Goal: Find specific page/section: Find specific page/section

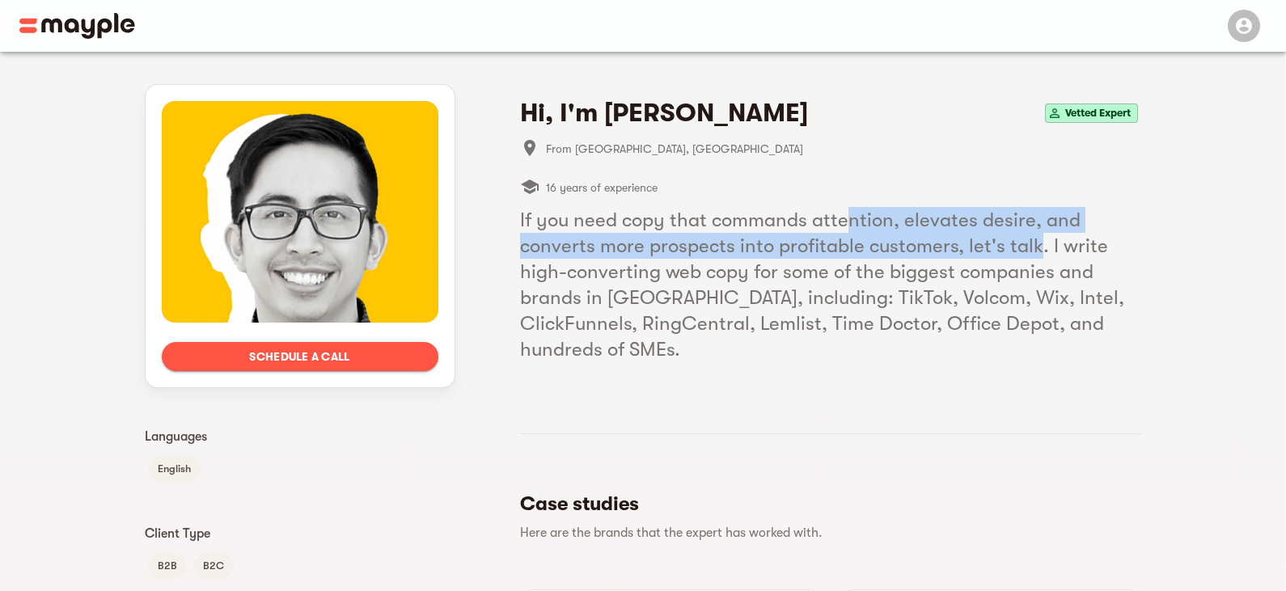
drag, startPoint x: 947, startPoint y: 223, endPoint x: 1047, endPoint y: 247, distance: 103.0
click at [1052, 247] on h5 "If you need copy that commands attention, elevates desire, and converts more pr…" at bounding box center [830, 284] width 621 height 155
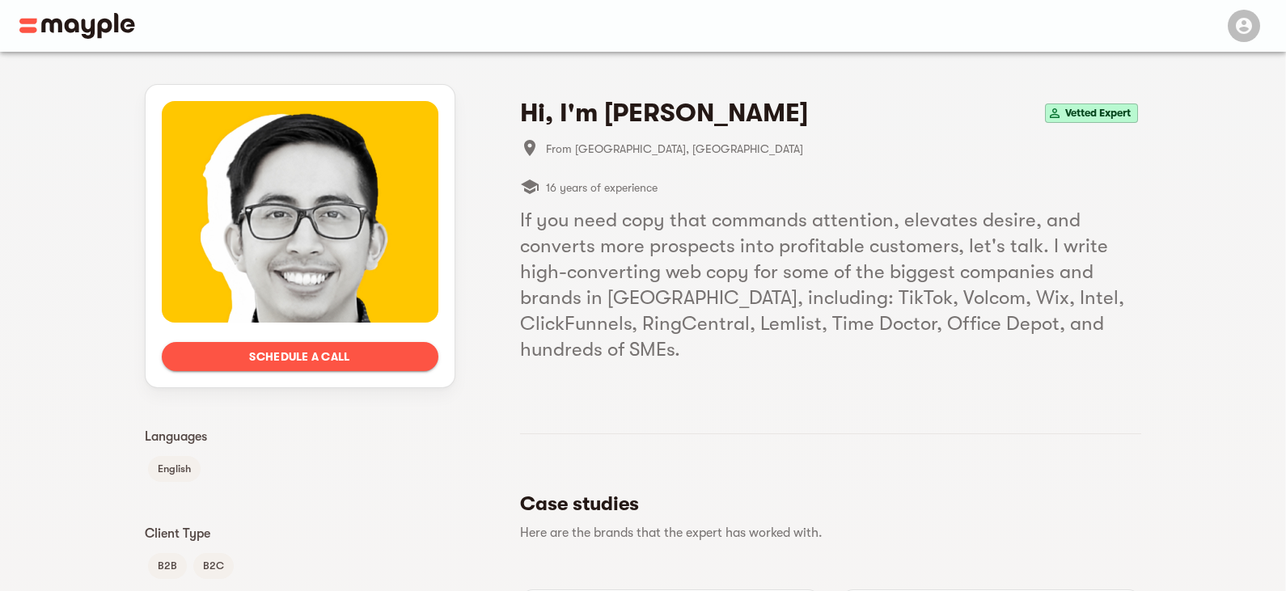
drag, startPoint x: 774, startPoint y: 205, endPoint x: 824, endPoint y: 222, distance: 52.9
click at [792, 213] on div "Hi, I'm [PERSON_NAME] Vetted Expert From [GEOGRAPHIC_DATA], [GEOGRAPHIC_DATA] 1…" at bounding box center [830, 229] width 621 height 265
drag, startPoint x: 824, startPoint y: 222, endPoint x: 945, endPoint y: 250, distance: 124.5
click at [872, 234] on h5 "If you need copy that commands attention, elevates desire, and converts more pr…" at bounding box center [830, 284] width 621 height 155
drag, startPoint x: 945, startPoint y: 250, endPoint x: 1035, endPoint y: 266, distance: 91.2
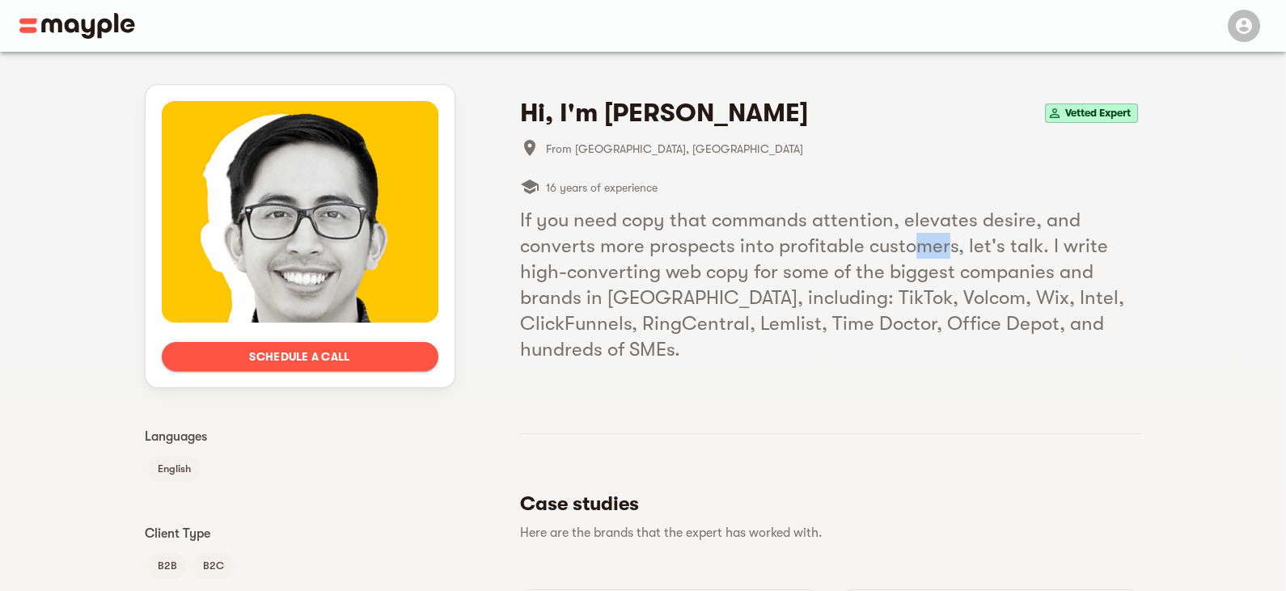
click at [964, 253] on h5 "If you need copy that commands attention, elevates desire, and converts more pr…" at bounding box center [830, 284] width 621 height 155
drag, startPoint x: 1035, startPoint y: 266, endPoint x: 1072, endPoint y: 264, distance: 37.2
click at [1037, 266] on h5 "If you need copy that commands attention, elevates desire, and converts more pr…" at bounding box center [830, 284] width 621 height 155
drag, startPoint x: 675, startPoint y: 268, endPoint x: 735, endPoint y: 268, distance: 59.8
click at [734, 268] on h5 "If you need copy that commands attention, elevates desire, and converts more pr…" at bounding box center [830, 284] width 621 height 155
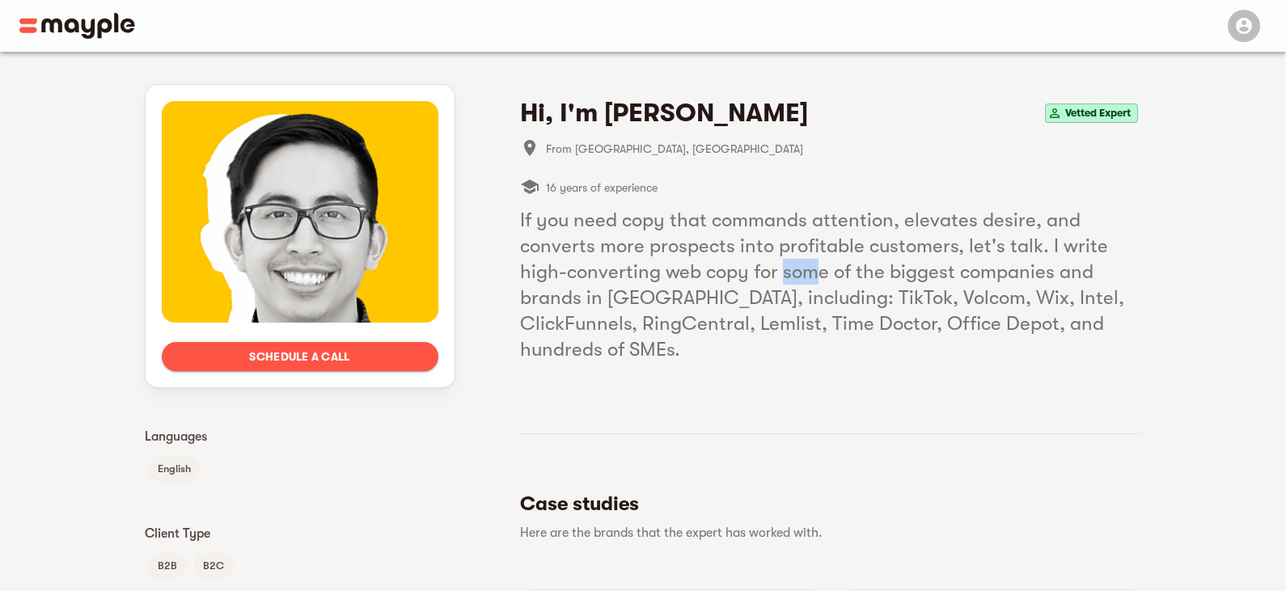
drag, startPoint x: 784, startPoint y: 262, endPoint x: 885, endPoint y: 268, distance: 101.3
click at [869, 270] on h5 "If you need copy that commands attention, elevates desire, and converts more pr…" at bounding box center [830, 284] width 621 height 155
drag, startPoint x: 982, startPoint y: 267, endPoint x: 1048, endPoint y: 267, distance: 66.3
click at [1001, 267] on h5 "If you need copy that commands attention, elevates desire, and converts more pr…" at bounding box center [830, 284] width 621 height 155
click at [1113, 281] on h5 "If you need copy that commands attention, elevates desire, and converts more pr…" at bounding box center [830, 284] width 621 height 155
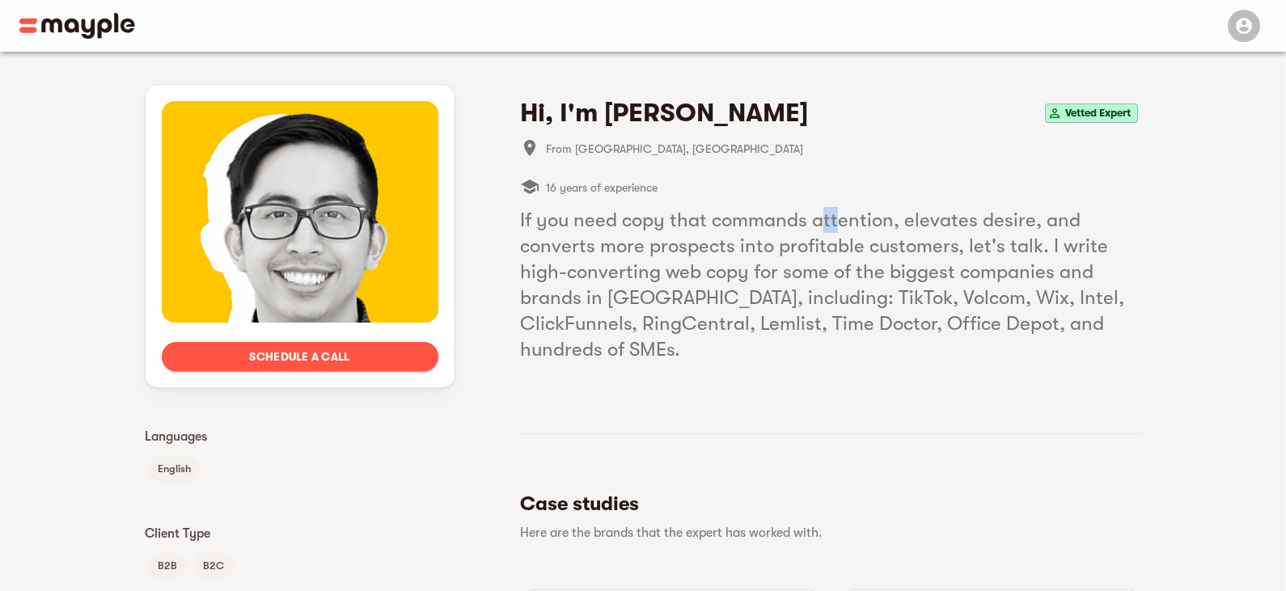
drag, startPoint x: 830, startPoint y: 208, endPoint x: 931, endPoint y: 201, distance: 100.5
click at [838, 208] on h5 "If you need copy that commands attention, elevates desire, and converts more pr…" at bounding box center [830, 284] width 621 height 155
click at [1037, 195] on div "16 years of experience" at bounding box center [830, 187] width 621 height 39
drag, startPoint x: 1079, startPoint y: 191, endPoint x: 1127, endPoint y: 199, distance: 48.4
click at [1126, 199] on div "16 years of experience" at bounding box center [830, 187] width 621 height 39
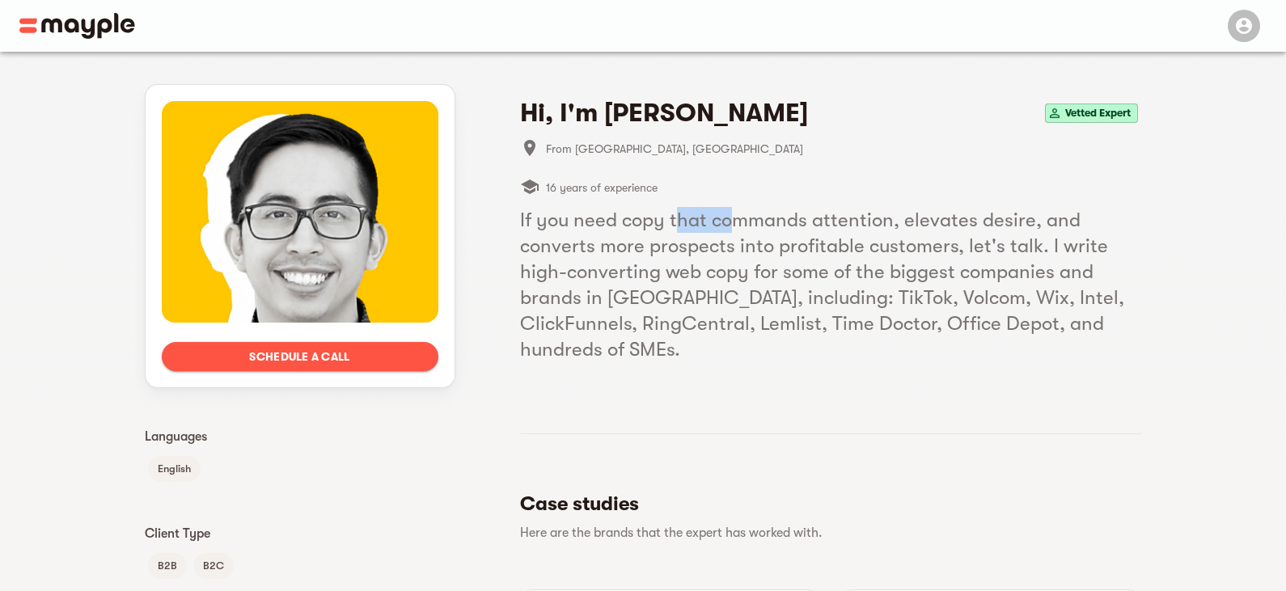
click at [739, 226] on h5 "If you need copy that commands attention, elevates desire, and converts more pr…" at bounding box center [830, 284] width 621 height 155
click at [813, 219] on h5 "If you need copy that commands attention, elevates desire, and converts more pr…" at bounding box center [830, 284] width 621 height 155
drag, startPoint x: 829, startPoint y: 217, endPoint x: 922, endPoint y: 216, distance: 93.8
click at [875, 216] on h5 "If you need copy that commands attention, elevates desire, and converts more pr…" at bounding box center [830, 284] width 621 height 155
drag, startPoint x: 935, startPoint y: 216, endPoint x: 984, endPoint y: 217, distance: 48.5
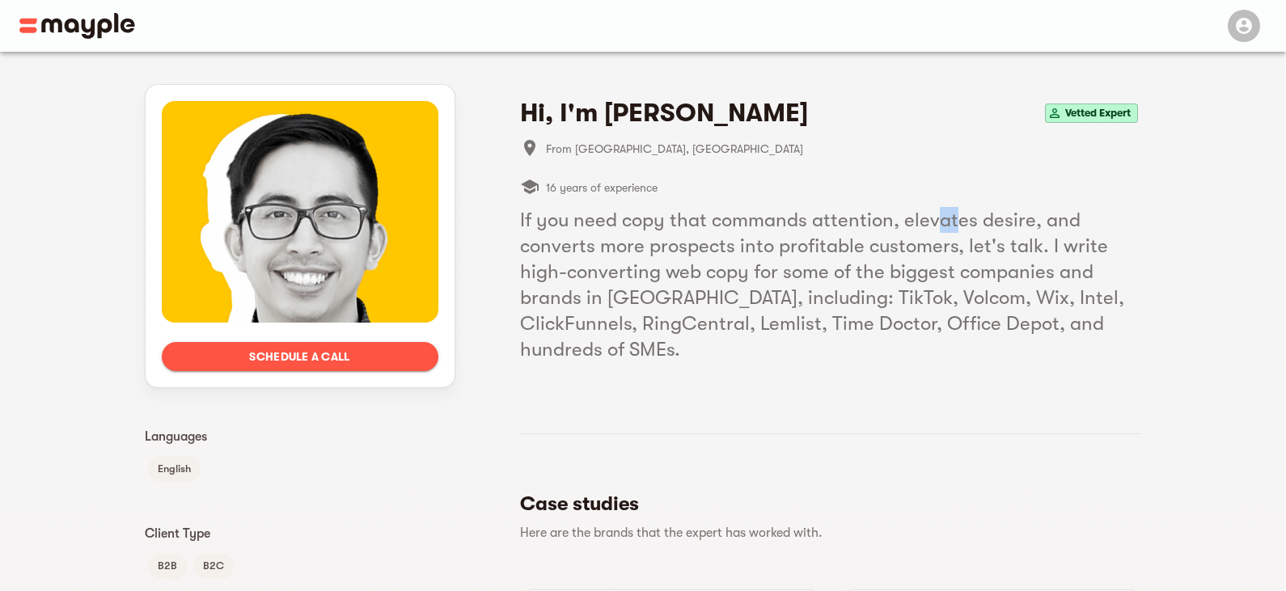
click at [984, 217] on h5 "If you need copy that commands attention, elevates desire, and converts more pr…" at bounding box center [830, 284] width 621 height 155
